Goal: Task Accomplishment & Management: Use online tool/utility

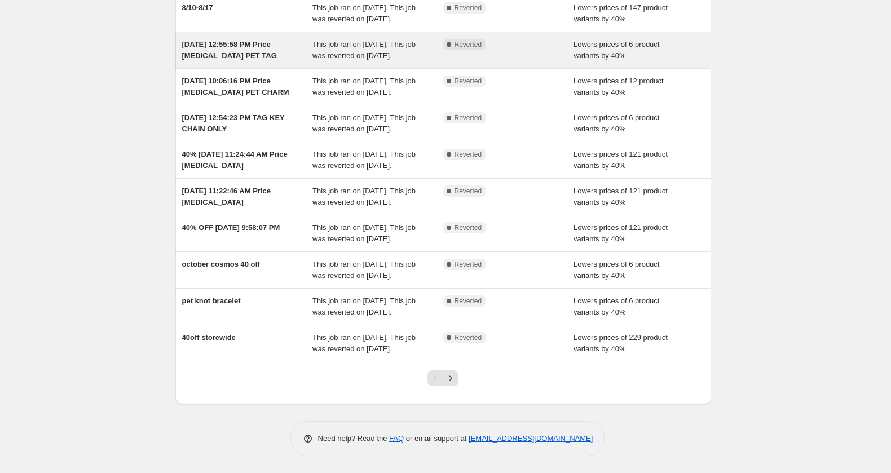
scroll to position [274, 0]
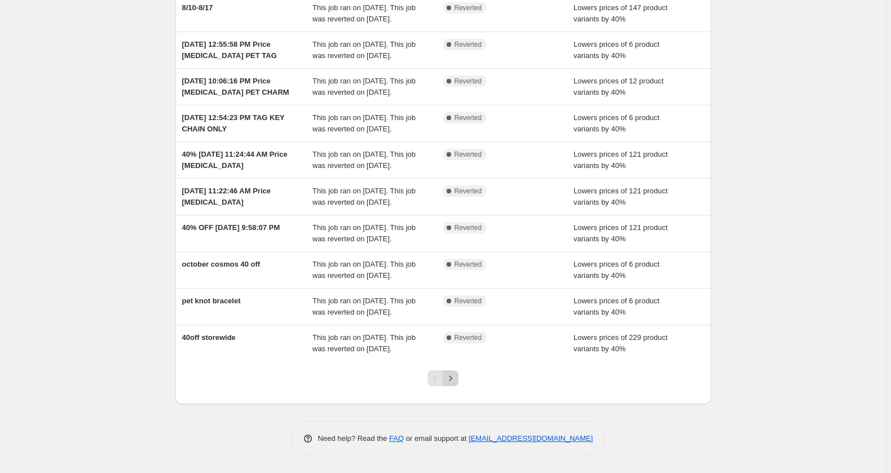
click at [454, 375] on icon "Next" at bounding box center [450, 378] width 11 height 11
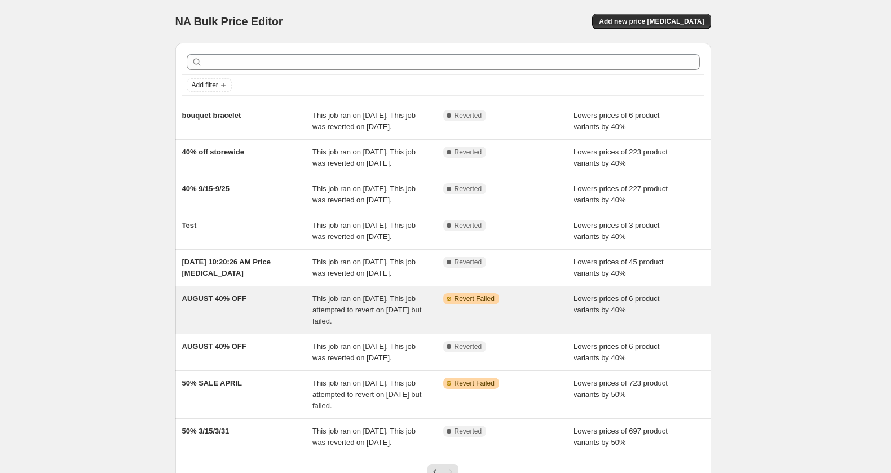
click at [197, 303] on span "AUGUST 40% OFF" at bounding box center [214, 298] width 64 height 8
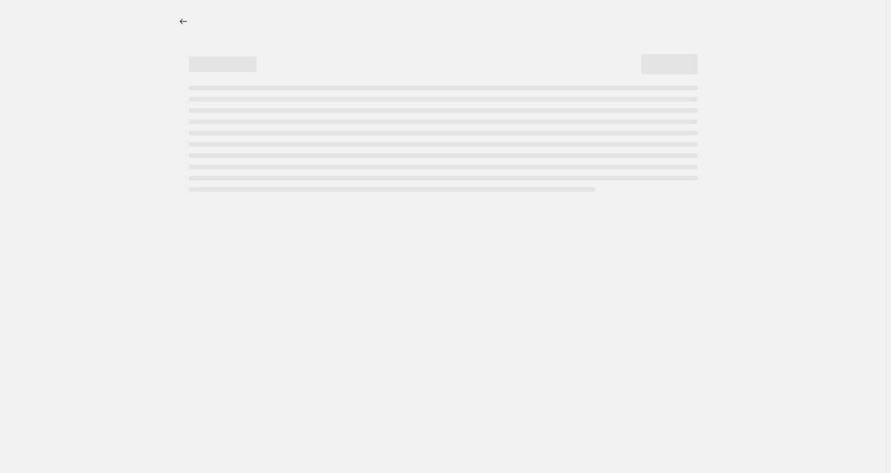
select select "percentage"
select select "product_status"
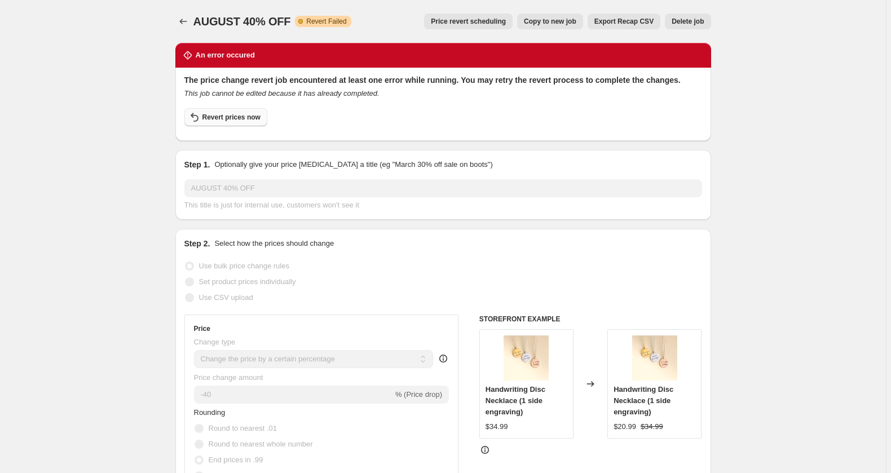
click at [219, 122] on span "Revert prices now" at bounding box center [231, 117] width 58 height 9
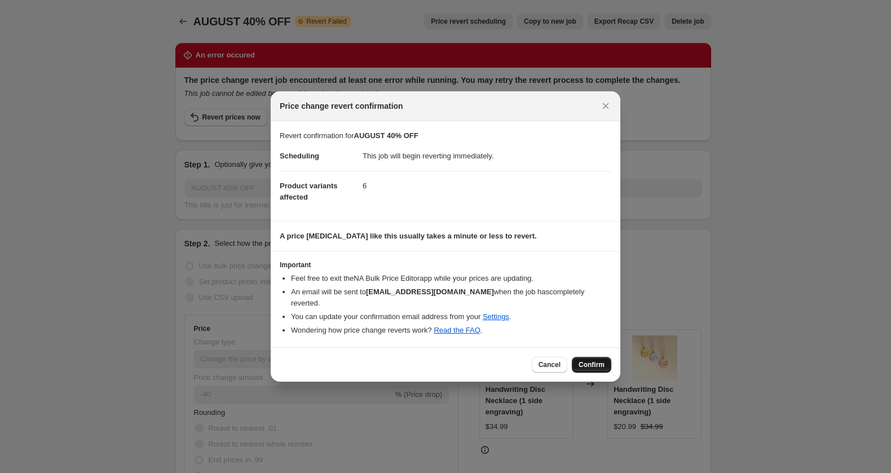
click at [597, 369] on span "Confirm" at bounding box center [592, 364] width 26 height 9
